Goal: Find specific page/section: Find specific page/section

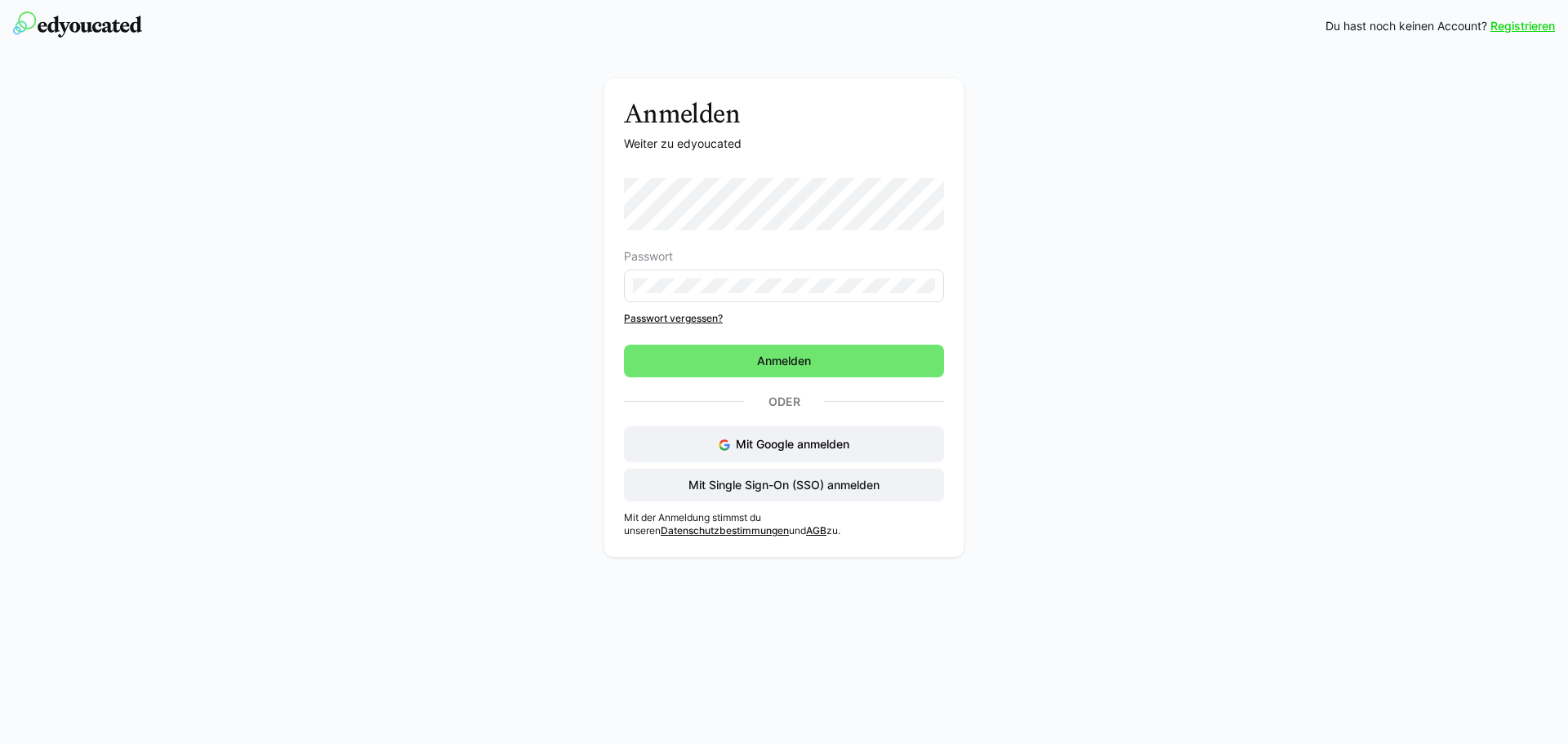
click at [703, 279] on eds-input at bounding box center [784, 286] width 320 height 33
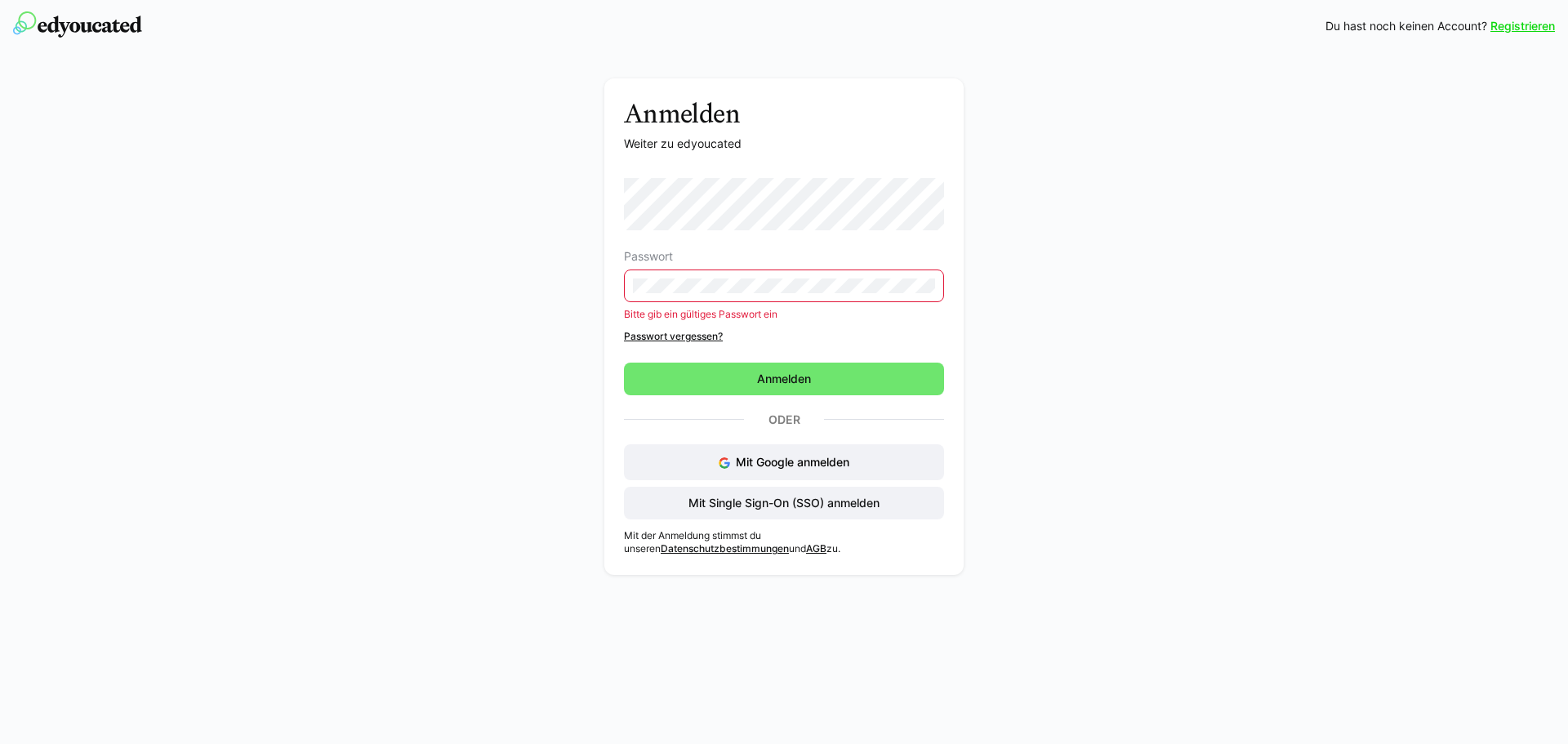
click at [707, 295] on eds-input at bounding box center [784, 286] width 320 height 33
click at [710, 272] on eds-input at bounding box center [784, 286] width 320 height 33
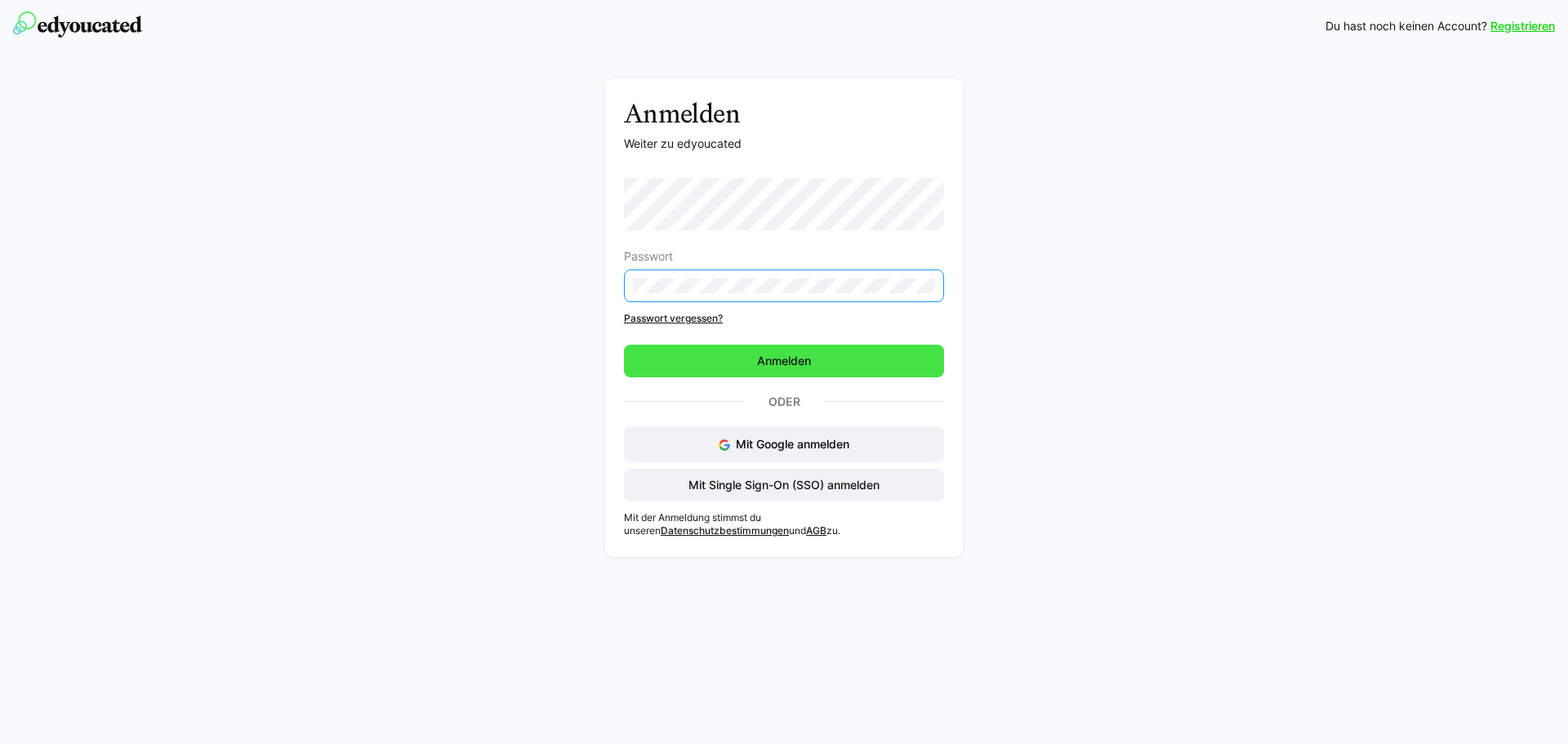
click at [757, 361] on span "Anmelden" at bounding box center [784, 360] width 59 height 16
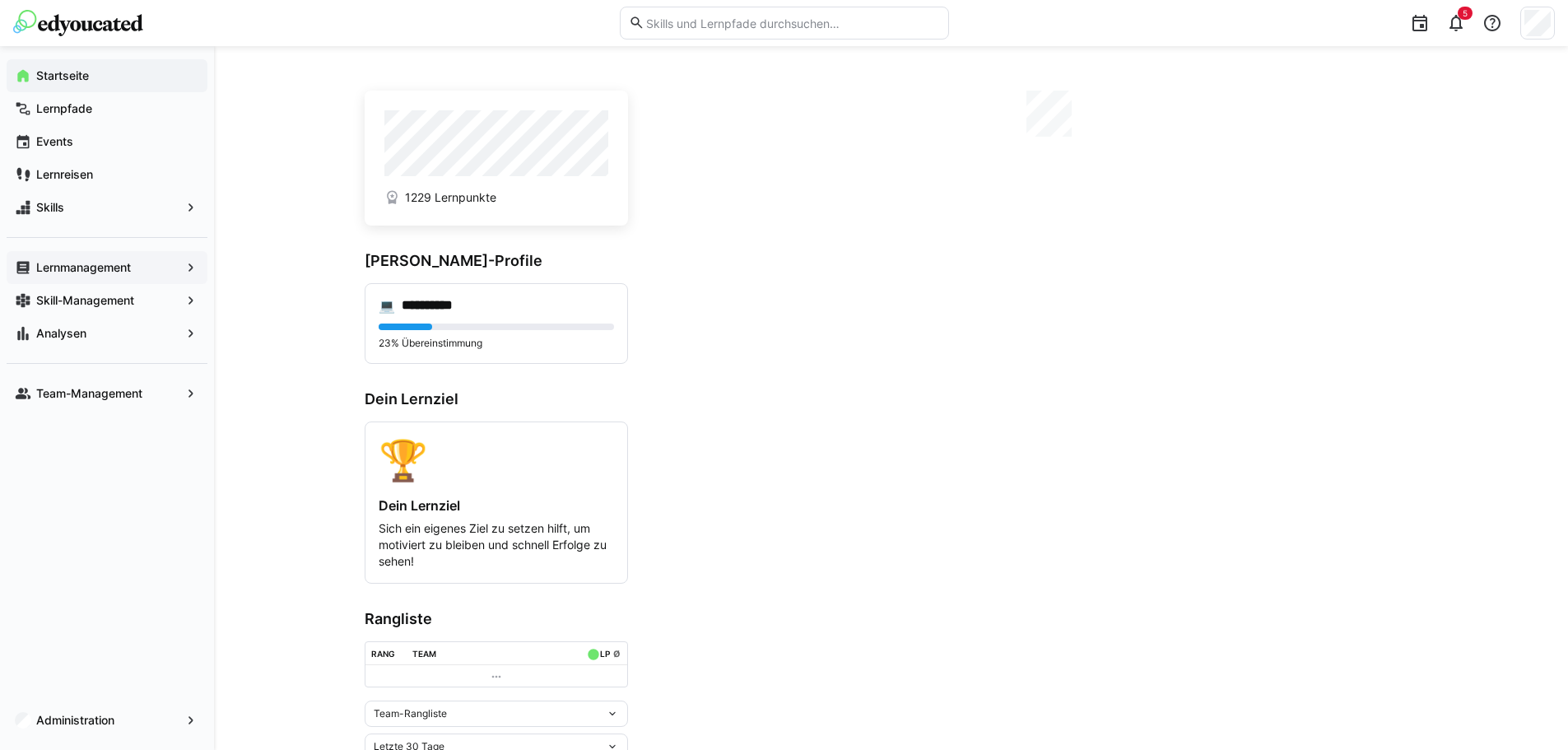
click at [0, 0] on app-navigation-label "Lernmanagement" at bounding box center [0, 0] width 0 height 0
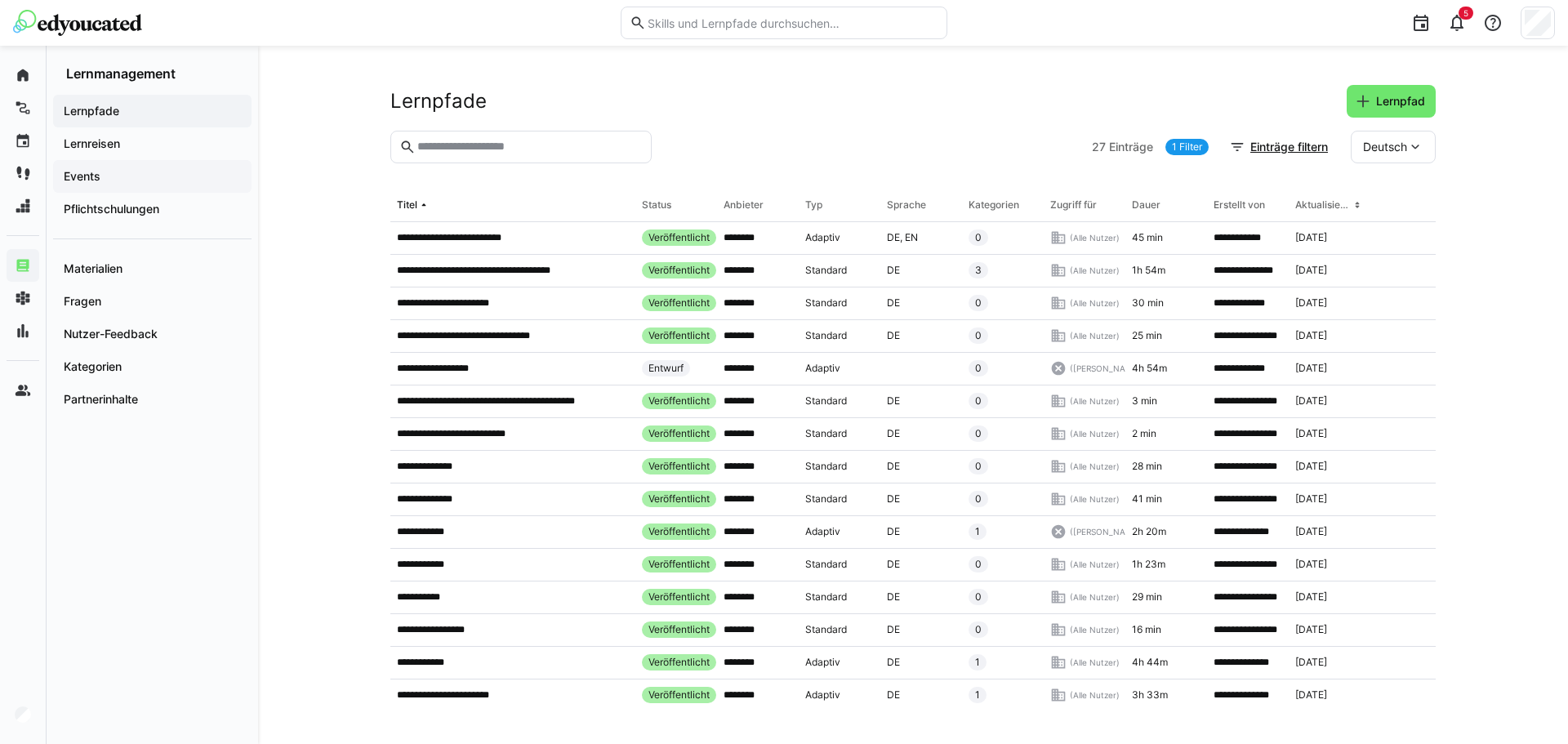
click at [200, 169] on span "Events" at bounding box center [152, 176] width 182 height 16
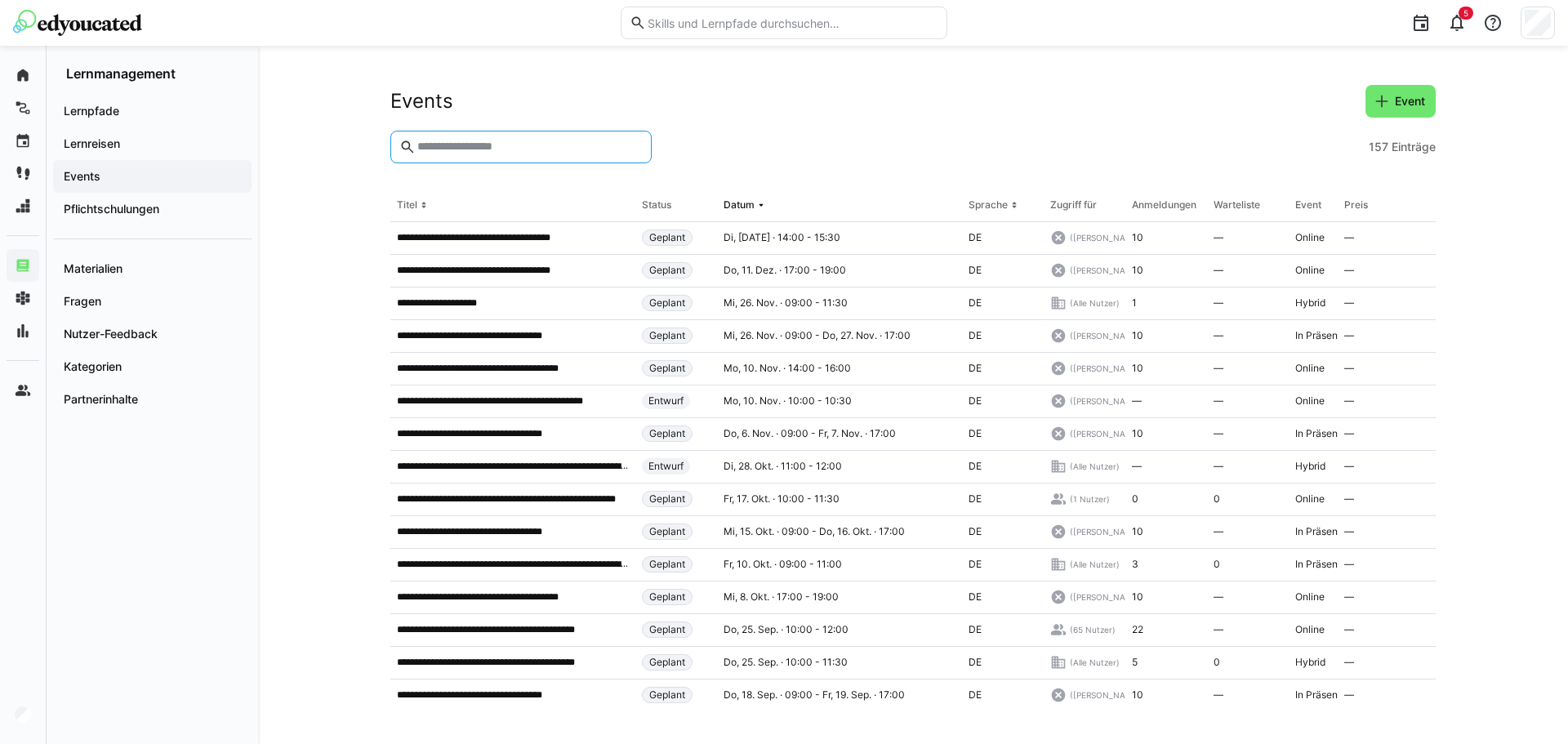
click at [485, 151] on input "text" at bounding box center [529, 146] width 227 height 15
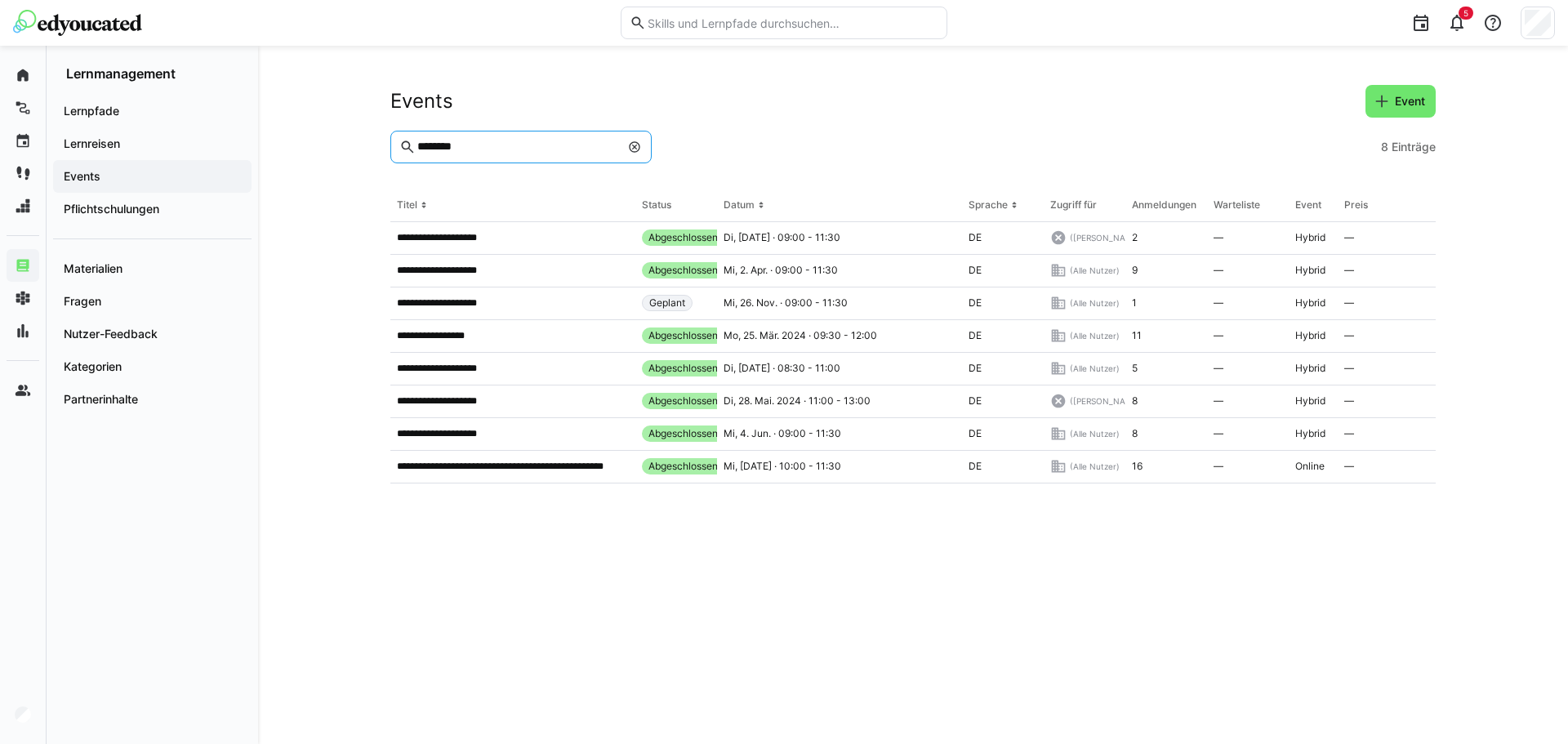
type input "********"
click at [96, 34] on img at bounding box center [77, 22] width 129 height 26
